Goal: Find specific page/section: Find specific page/section

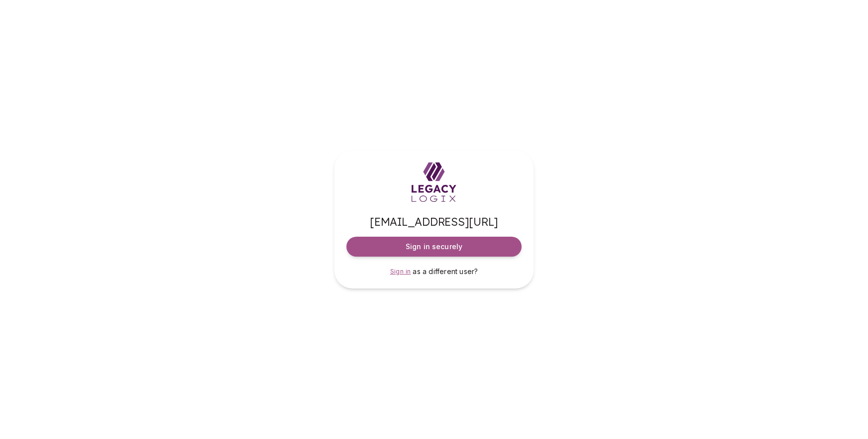
click at [403, 271] on span "Sign in" at bounding box center [400, 270] width 21 height 7
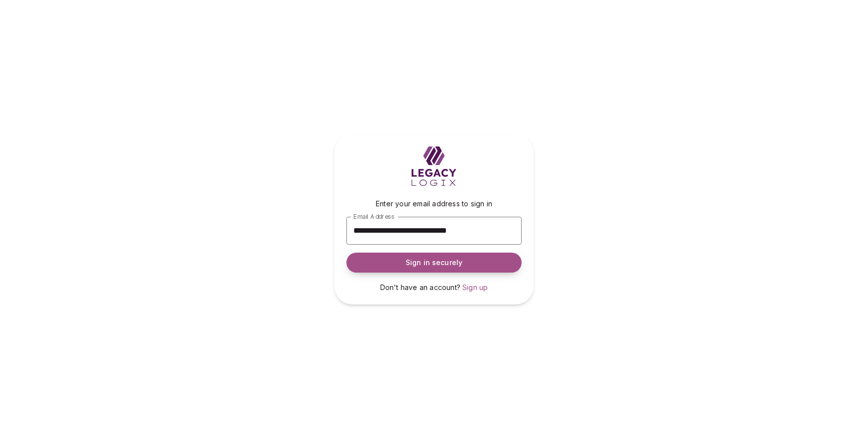
click at [430, 258] on span "Sign in securely" at bounding box center [434, 262] width 57 height 10
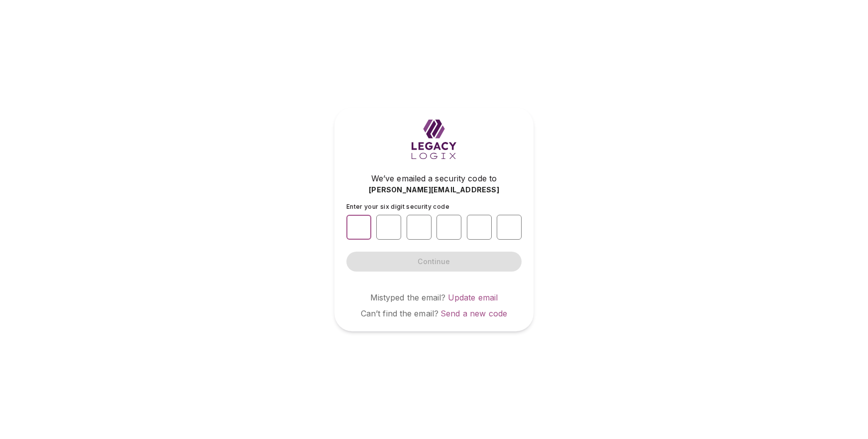
click at [358, 223] on input "number" at bounding box center [358, 227] width 25 height 25
type input "*"
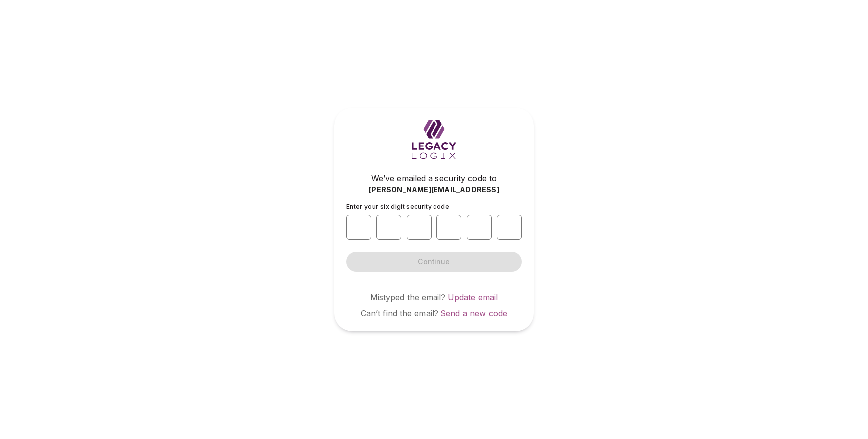
type input "*"
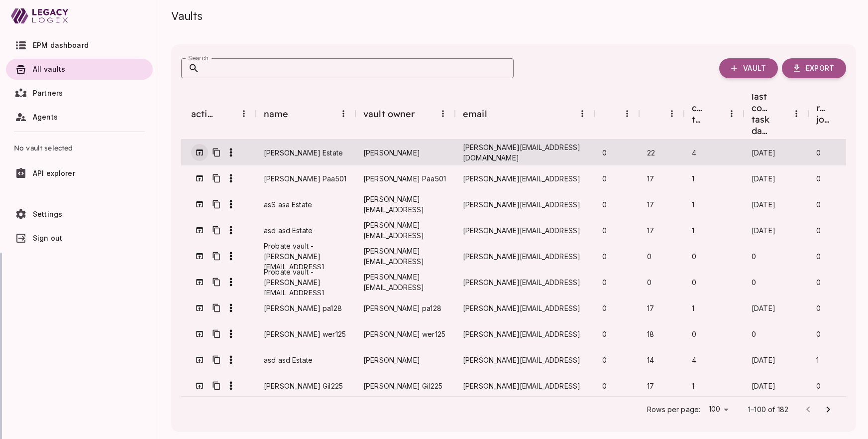
click at [198, 148] on icon "button" at bounding box center [199, 152] width 9 height 9
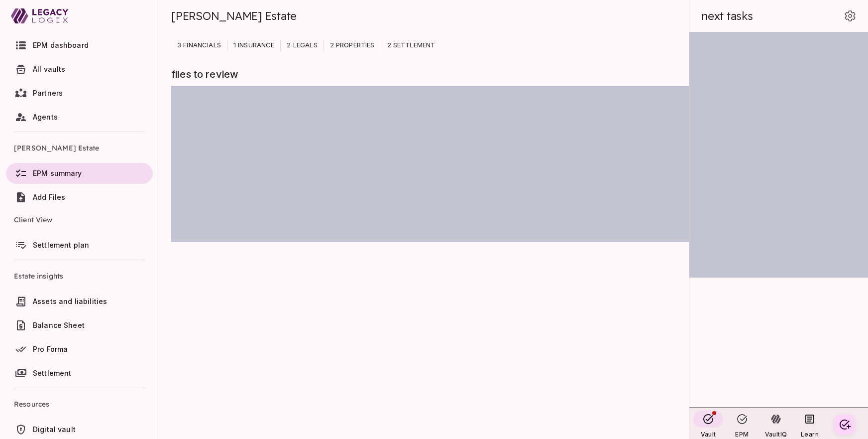
click at [45, 243] on span "Settlement plan" at bounding box center [61, 244] width 56 height 8
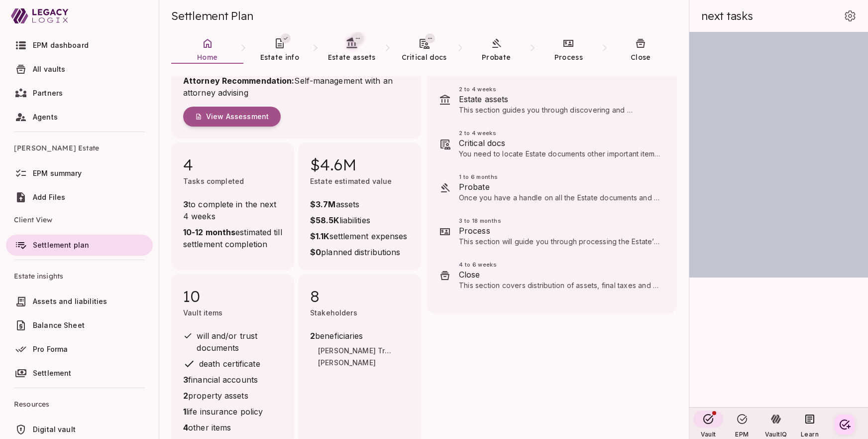
scroll to position [76, 0]
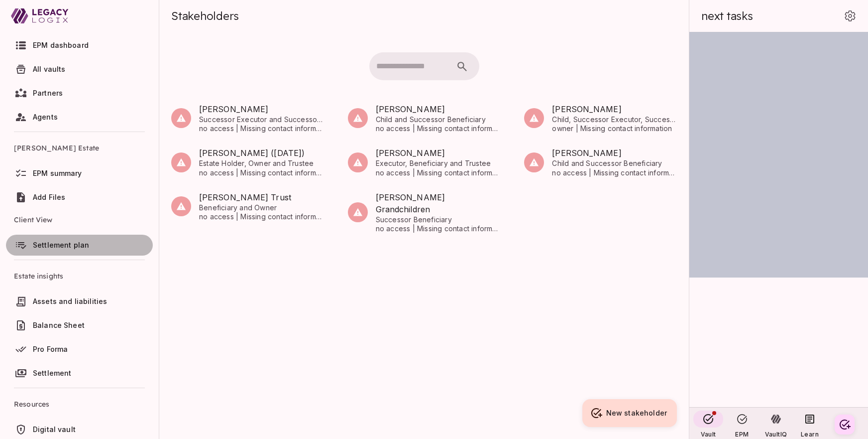
click at [61, 240] on span "Settlement plan" at bounding box center [61, 244] width 56 height 8
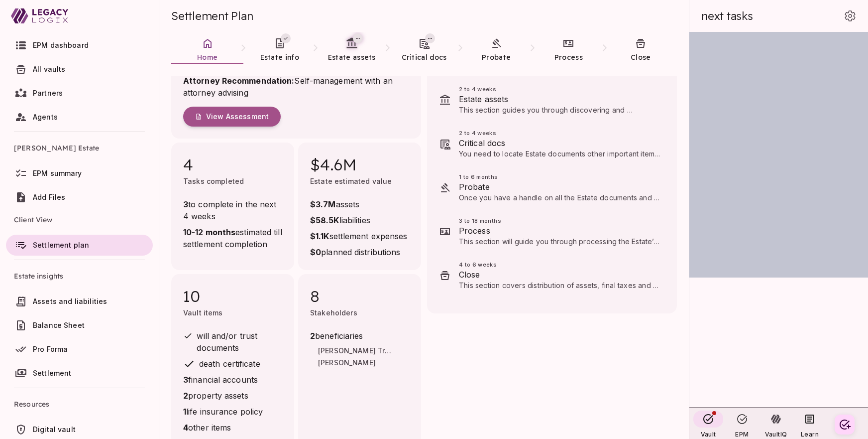
scroll to position [97, 0]
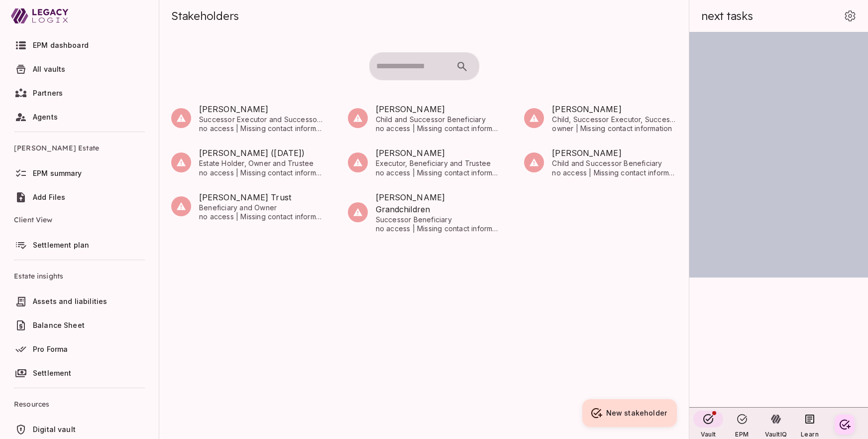
click at [64, 425] on span "Digital vault" at bounding box center [54, 429] width 43 height 8
